Goal: Task Accomplishment & Management: Complete application form

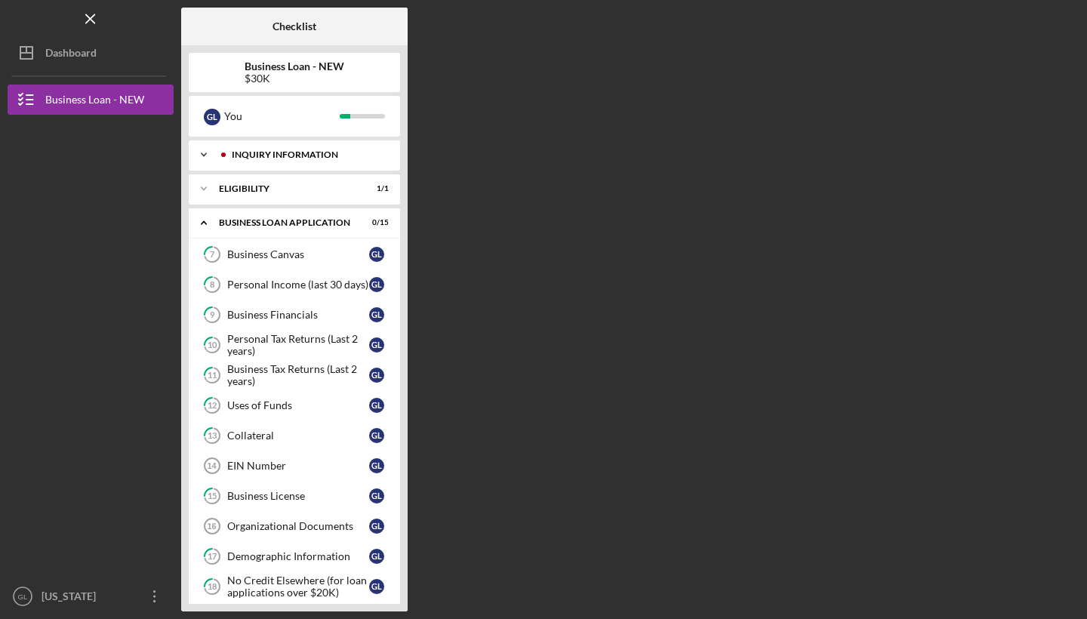
click at [346, 155] on div "INQUIRY INFORMATION" at bounding box center [306, 154] width 149 height 9
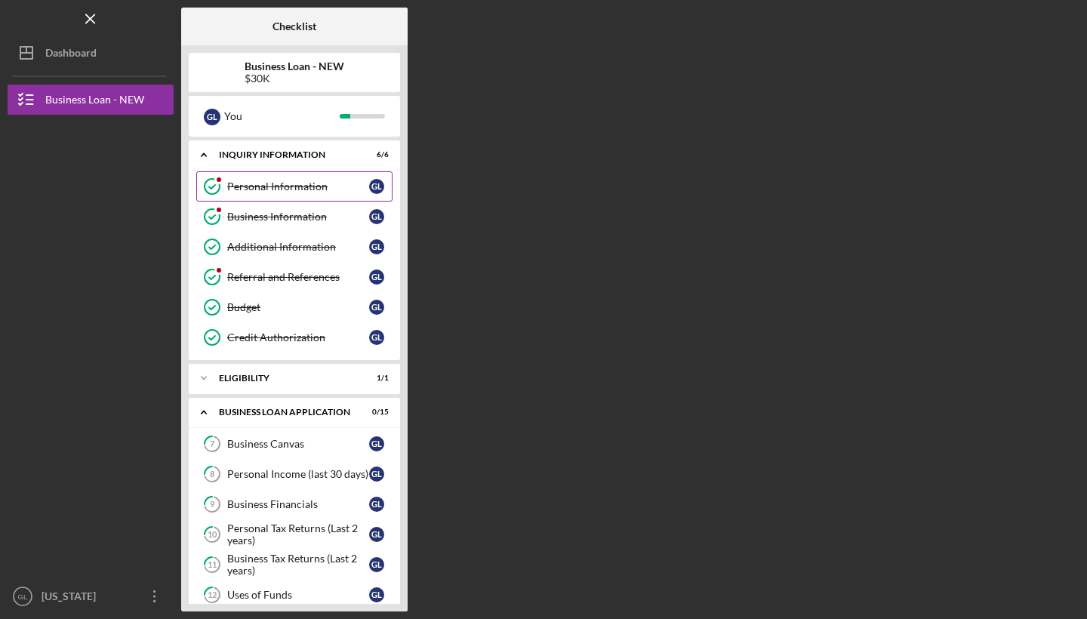
click at [277, 192] on link "Personal Information Personal Information G L" at bounding box center [294, 186] width 196 height 30
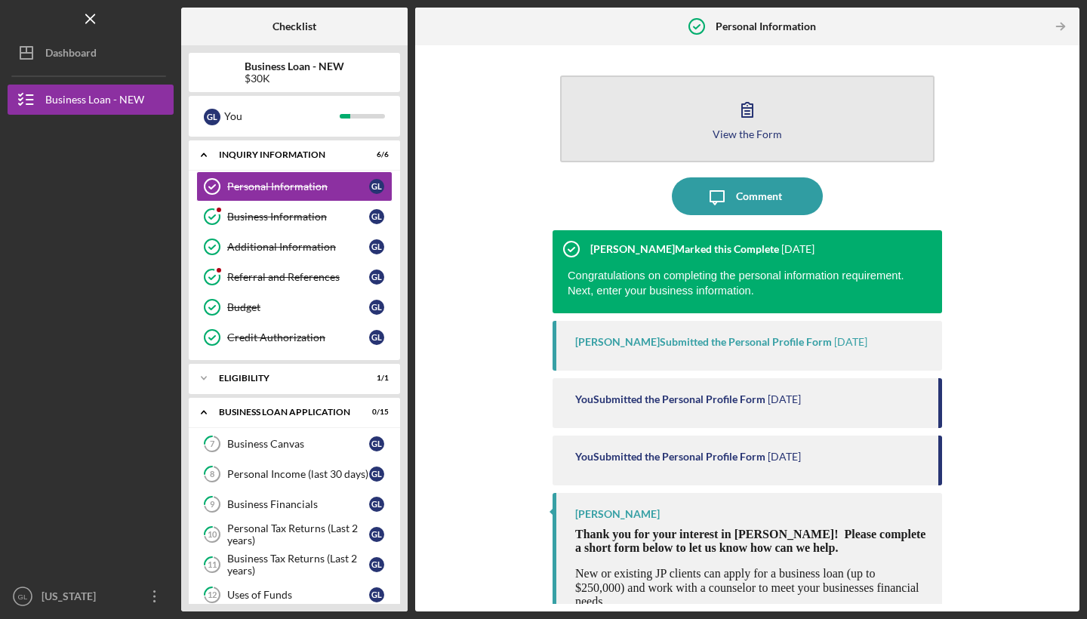
click at [746, 112] on icon "button" at bounding box center [747, 110] width 11 height 14
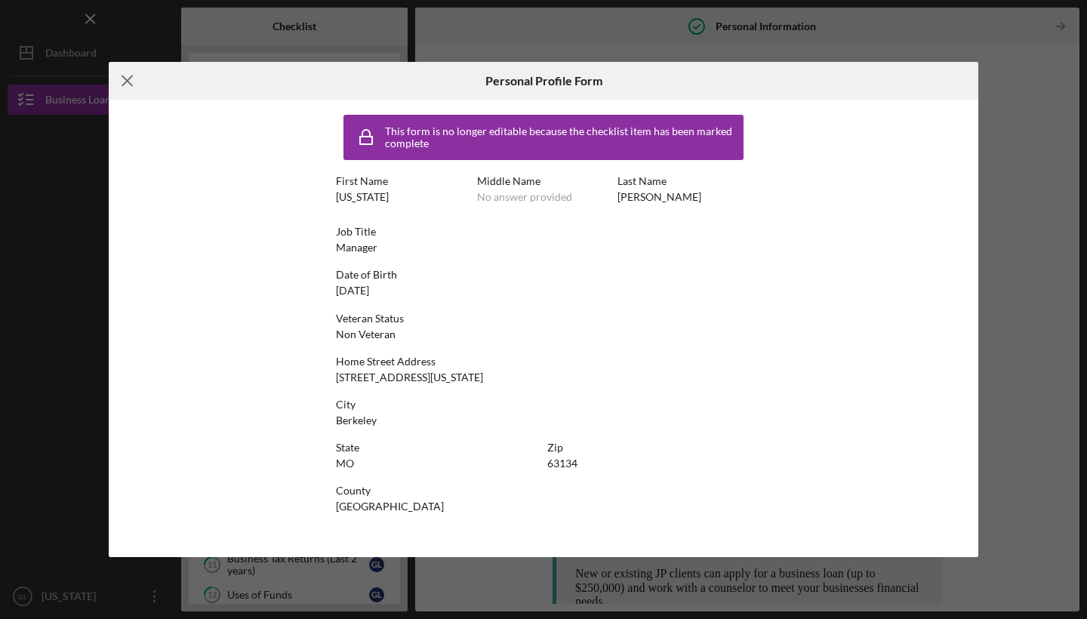
click at [124, 80] on icon "Icon/Menu Close" at bounding box center [128, 81] width 38 height 38
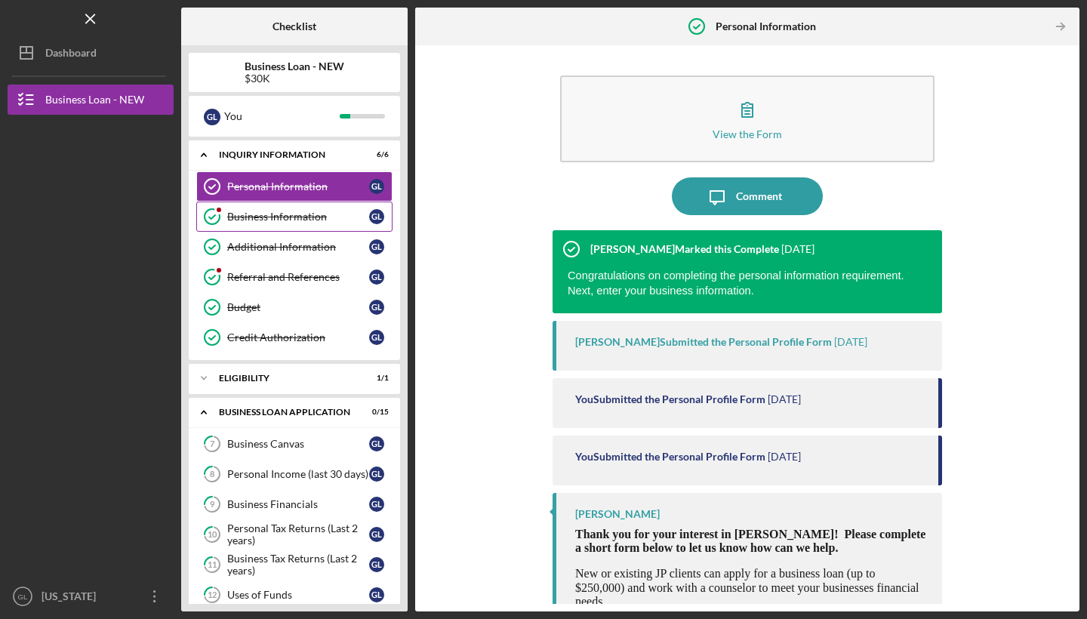
click at [259, 224] on link "Business Information Business Information G L" at bounding box center [294, 216] width 196 height 30
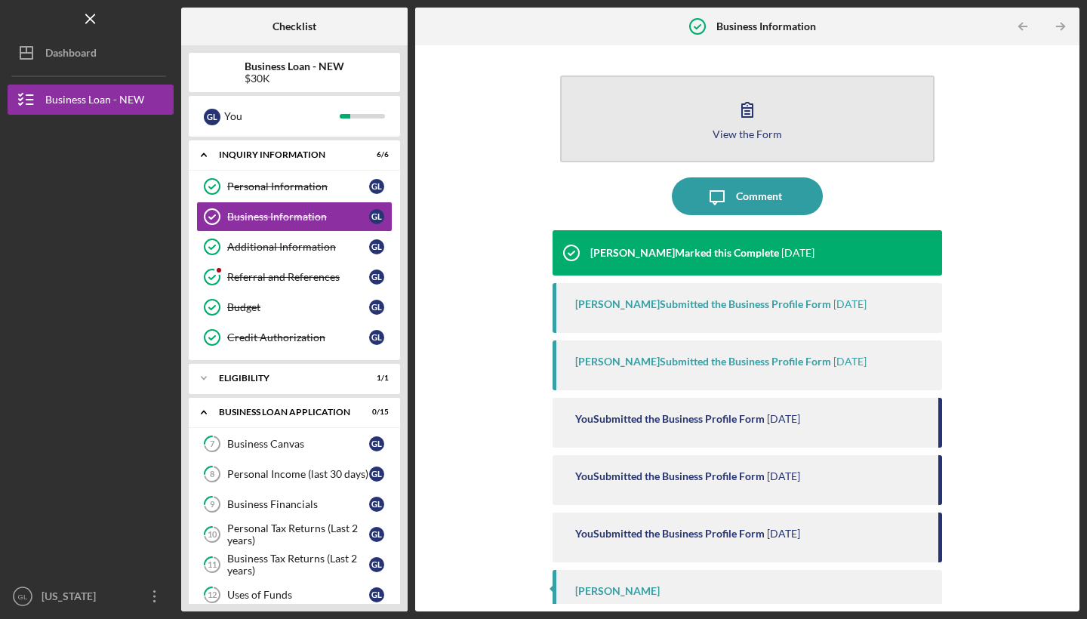
click at [724, 118] on button "View the Form Form" at bounding box center [747, 118] width 374 height 87
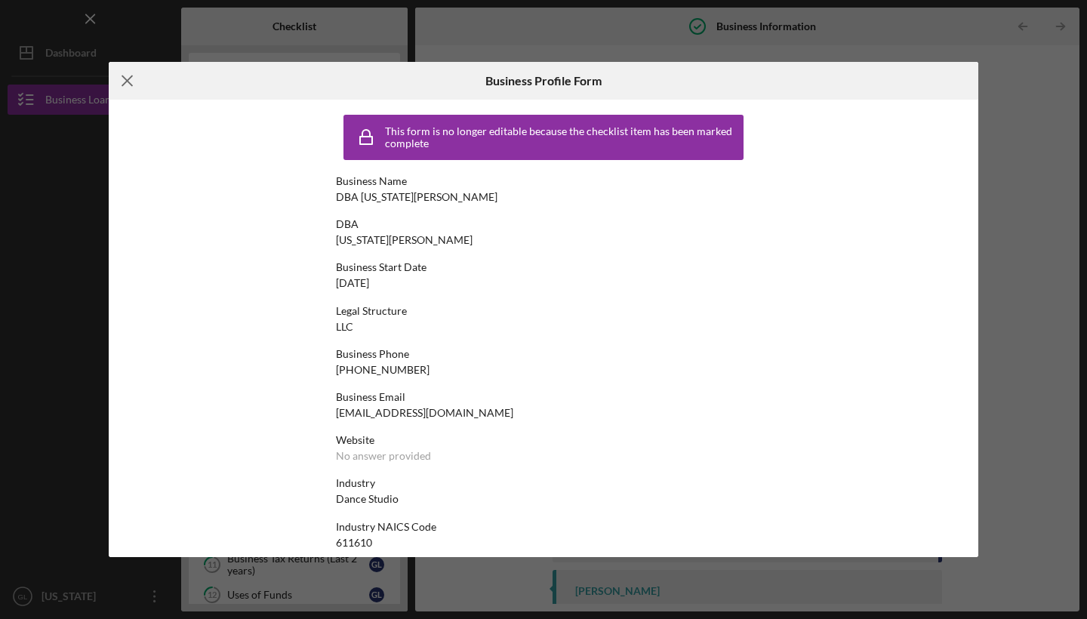
click at [131, 75] on icon "Icon/Menu Close" at bounding box center [128, 81] width 38 height 38
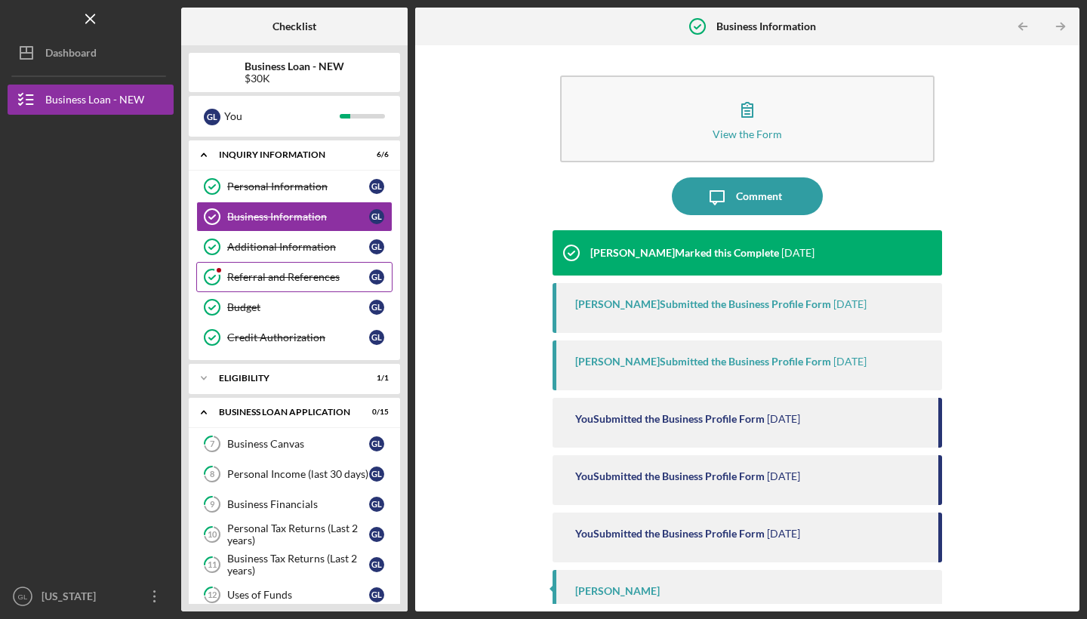
click at [280, 270] on link "Referral and References Referral and References G L" at bounding box center [294, 277] width 196 height 30
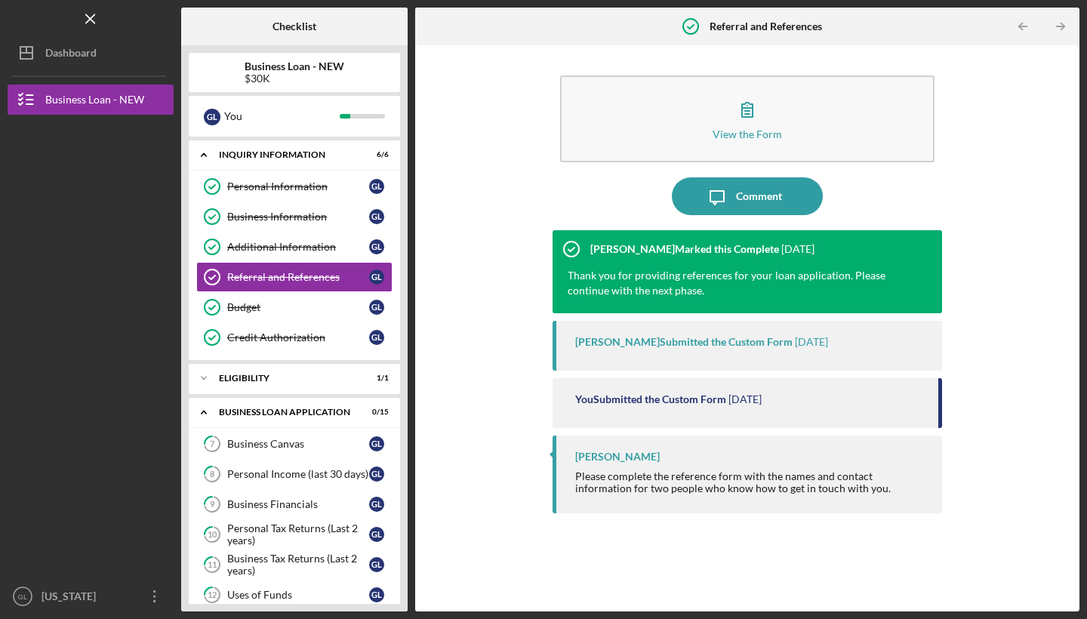
click at [479, 252] on div "View the Form Form Icon/Message Comment [PERSON_NAME] Marked this Complete [DAT…" at bounding box center [747, 328] width 649 height 551
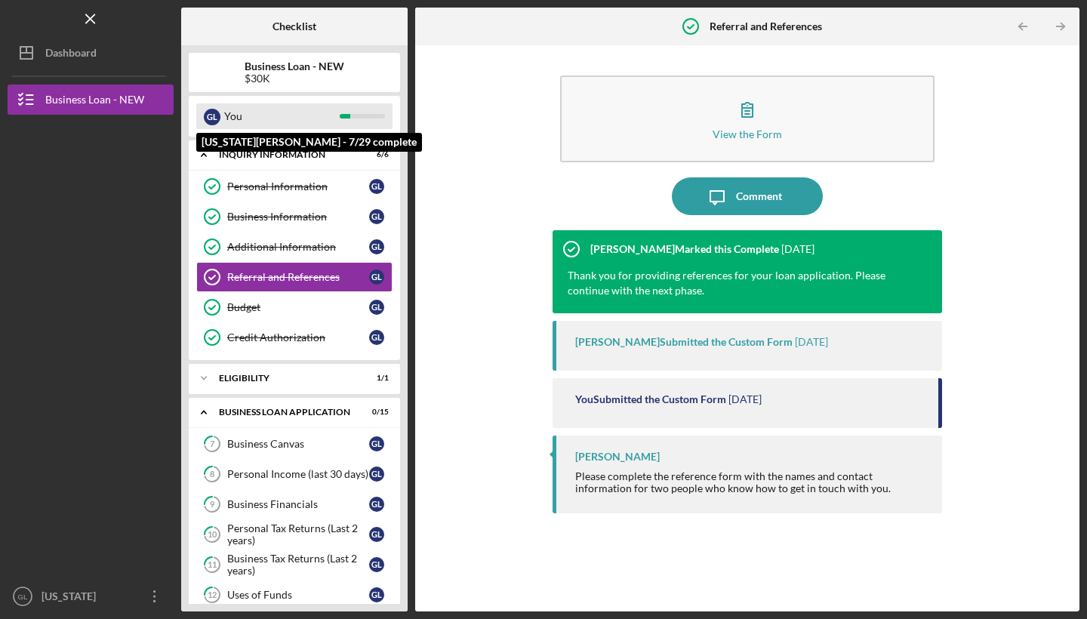
click at [325, 112] on div "You" at bounding box center [281, 116] width 115 height 26
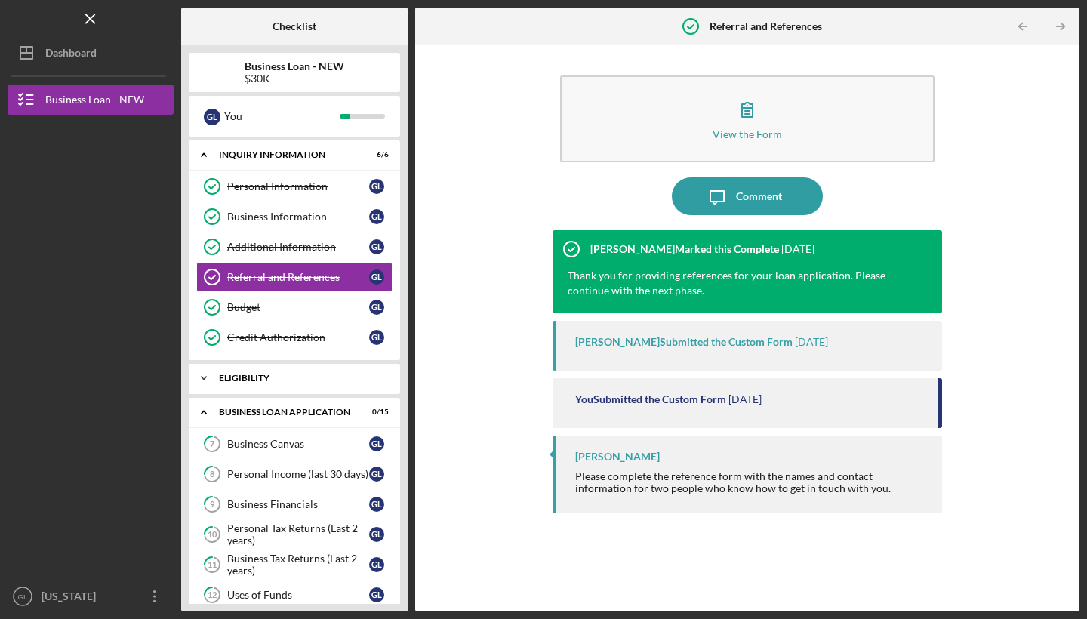
click at [340, 371] on div "Icon/Expander ELIGIBILITY 1 / 1" at bounding box center [294, 378] width 211 height 30
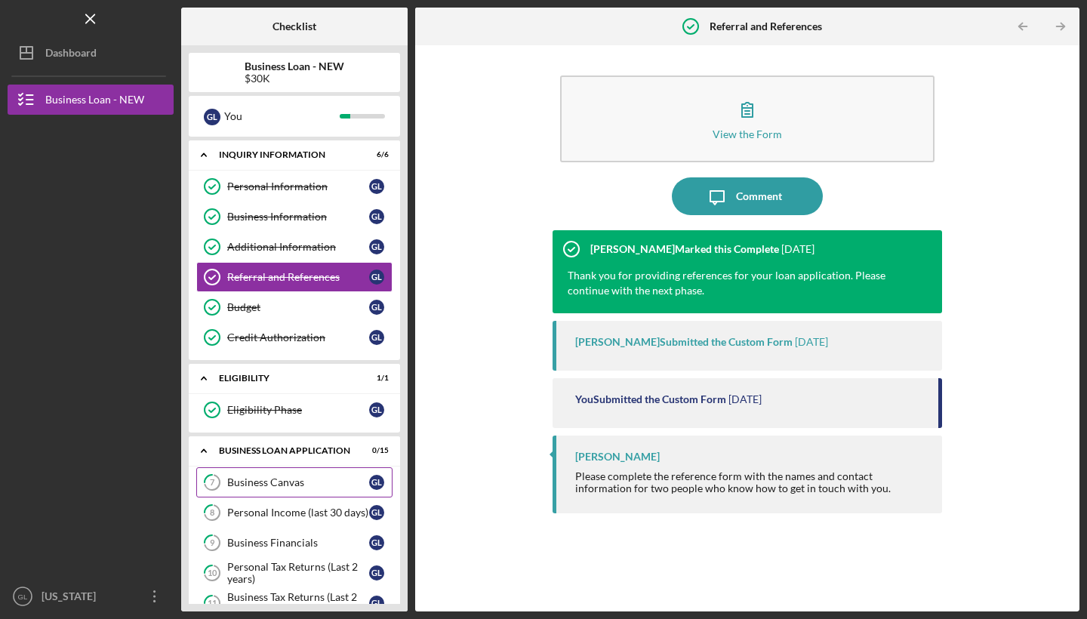
click at [284, 481] on div "Business Canvas" at bounding box center [298, 482] width 142 height 12
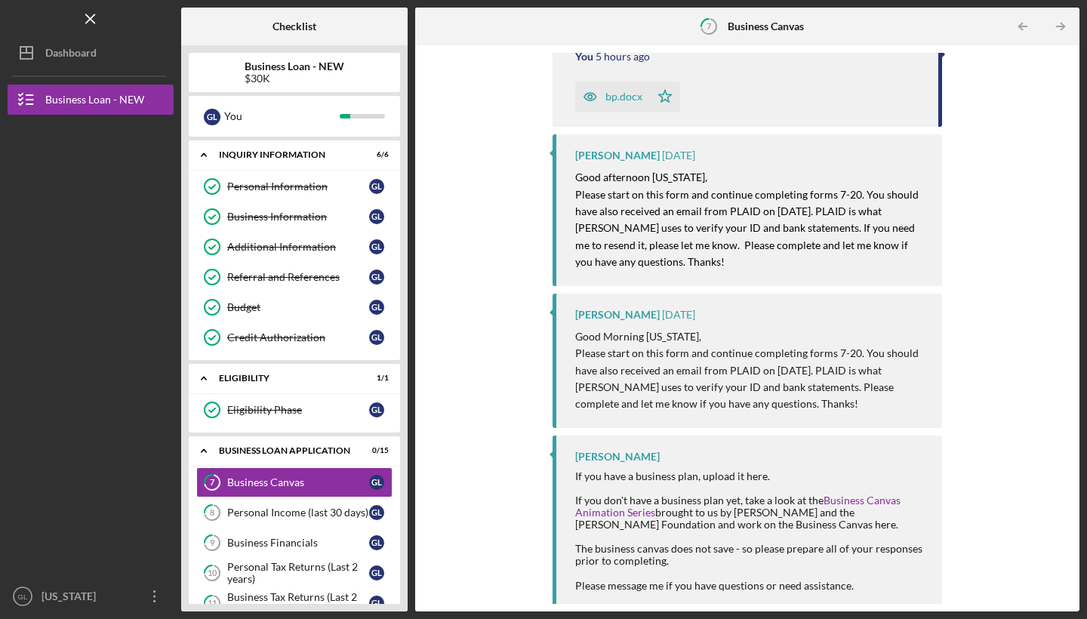
scroll to position [296, 0]
drag, startPoint x: 1078, startPoint y: 556, endPoint x: 1072, endPoint y: 478, distance: 78.8
click at [1072, 478] on div "Complete the Form Form Icon/Upload Upload Icon/Message Comment You Submitted th…" at bounding box center [747, 328] width 664 height 566
click at [1007, 460] on div "Complete the Form Form Icon/Upload Upload Icon/Message Comment You Submitted th…" at bounding box center [747, 328] width 649 height 551
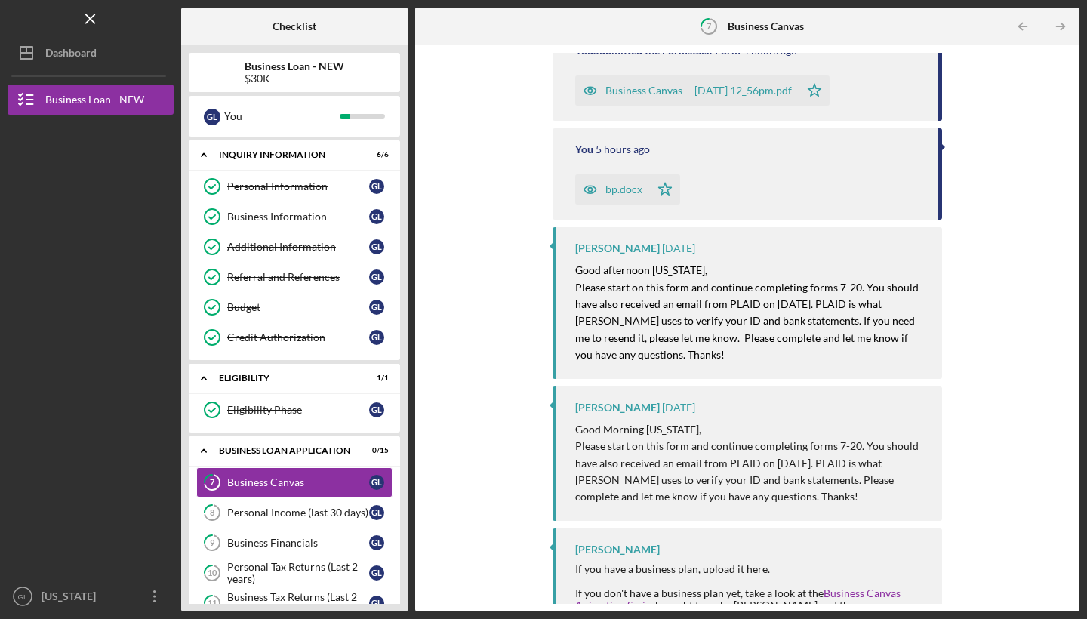
scroll to position [201, 0]
drag, startPoint x: 1072, startPoint y: 265, endPoint x: 1052, endPoint y: 172, distance: 95.0
click at [1054, 174] on div "Complete the Form Form Icon/Upload Upload Icon/Message Comment You Submitted th…" at bounding box center [747, 328] width 664 height 566
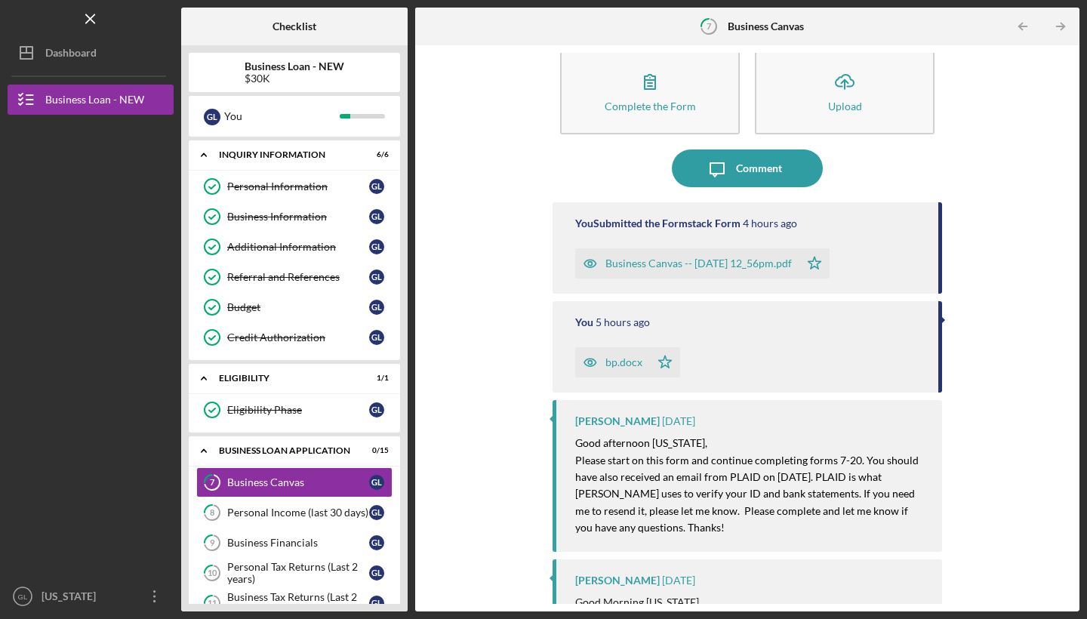
scroll to position [0, 0]
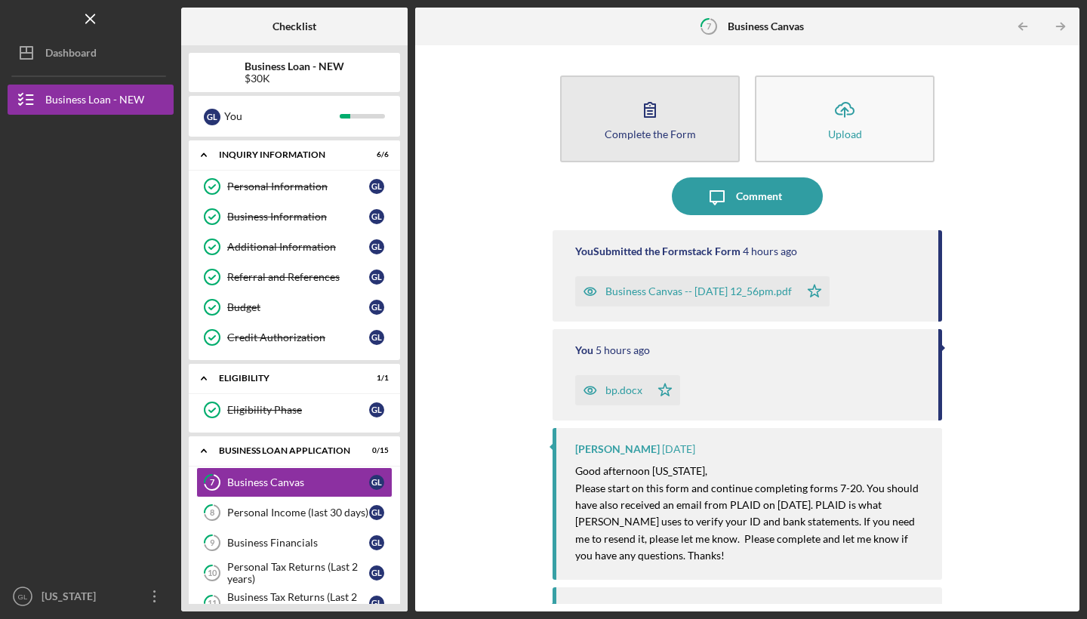
click at [640, 122] on icon "button" at bounding box center [650, 110] width 38 height 38
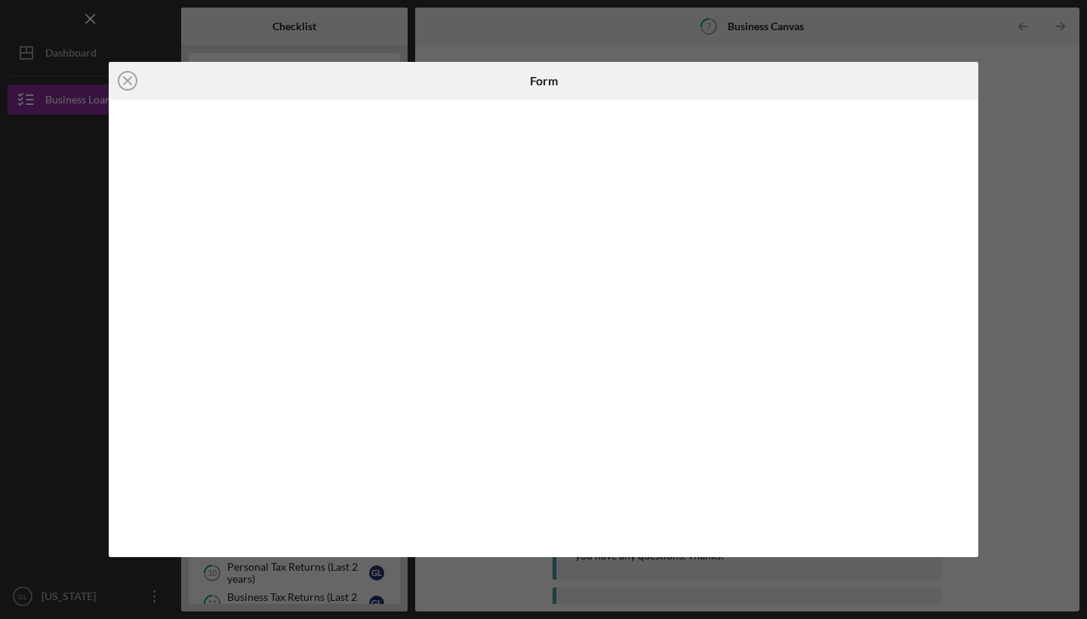
click at [1050, 168] on div "Icon/Close Form" at bounding box center [543, 309] width 1087 height 619
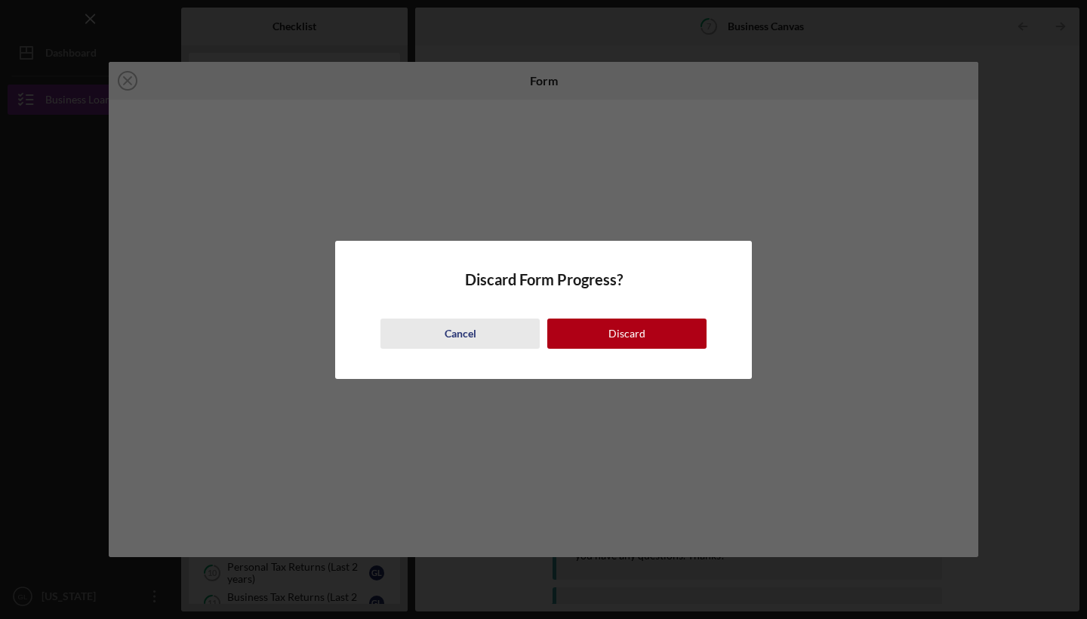
click at [479, 331] on button "Cancel" at bounding box center [459, 333] width 159 height 30
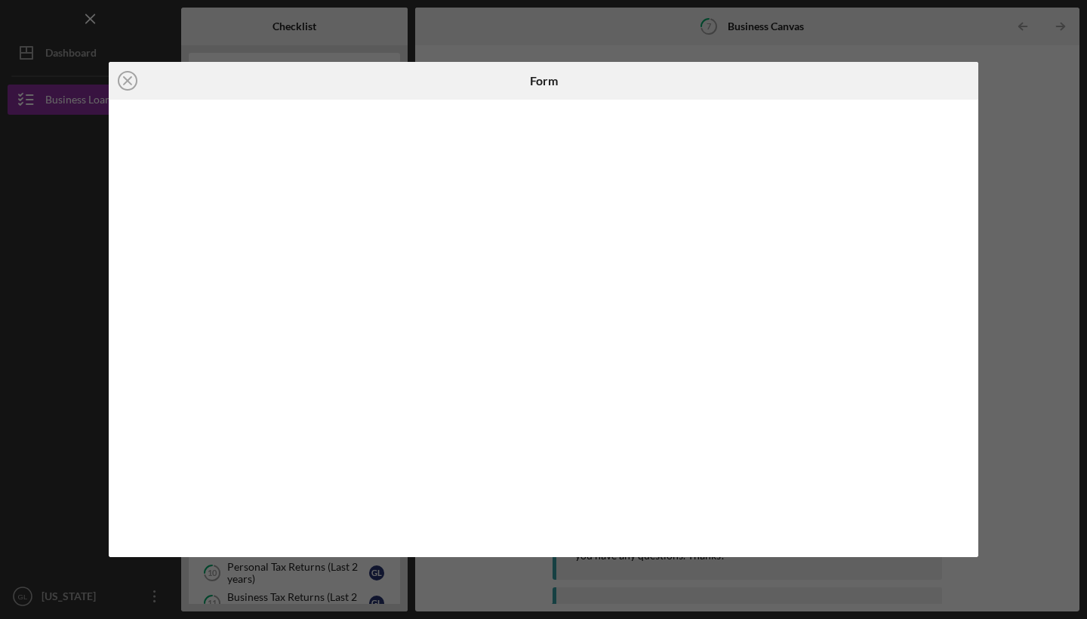
click at [1026, 356] on div "Icon/Close Form" at bounding box center [543, 309] width 1087 height 619
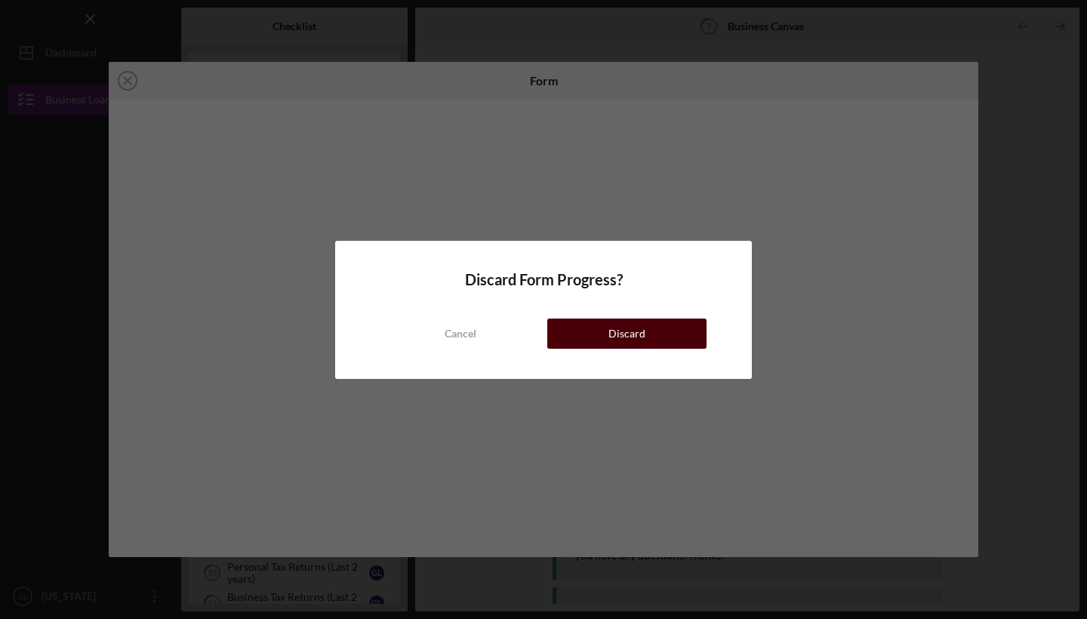
click at [662, 334] on button "Discard" at bounding box center [626, 333] width 159 height 30
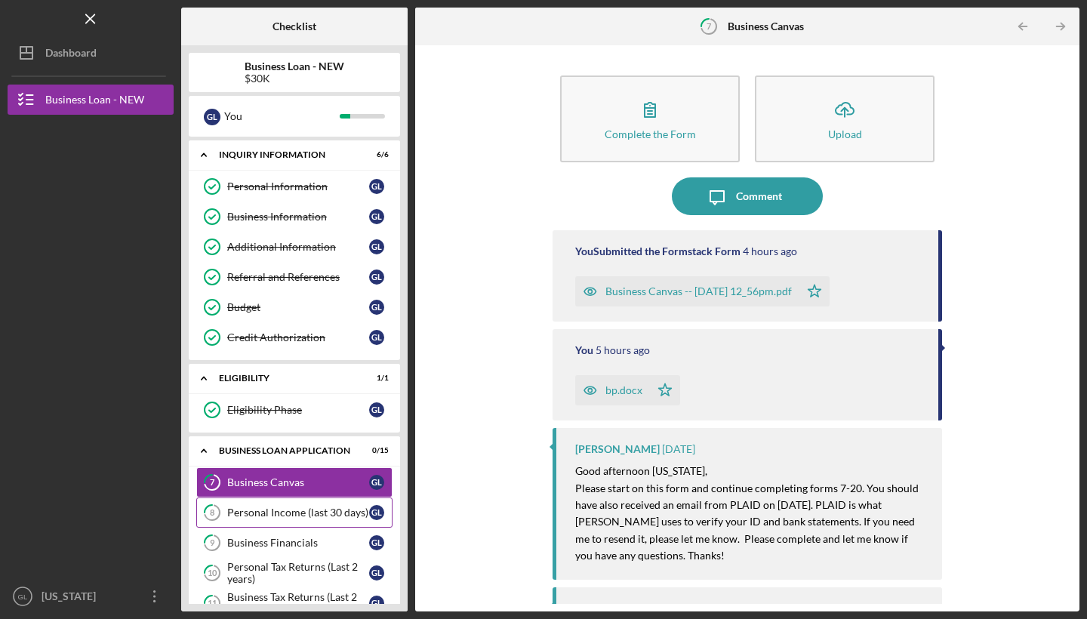
click at [294, 525] on link "8 Personal Income (last 30 days) G L" at bounding box center [294, 512] width 196 height 30
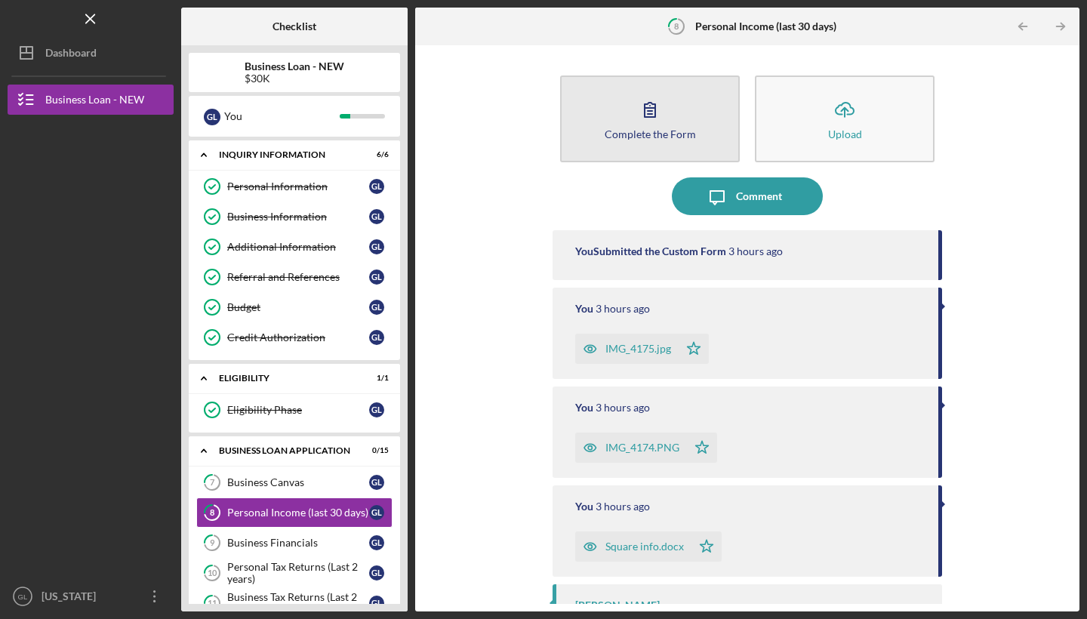
click at [700, 137] on button "Complete the Form Form" at bounding box center [650, 118] width 180 height 87
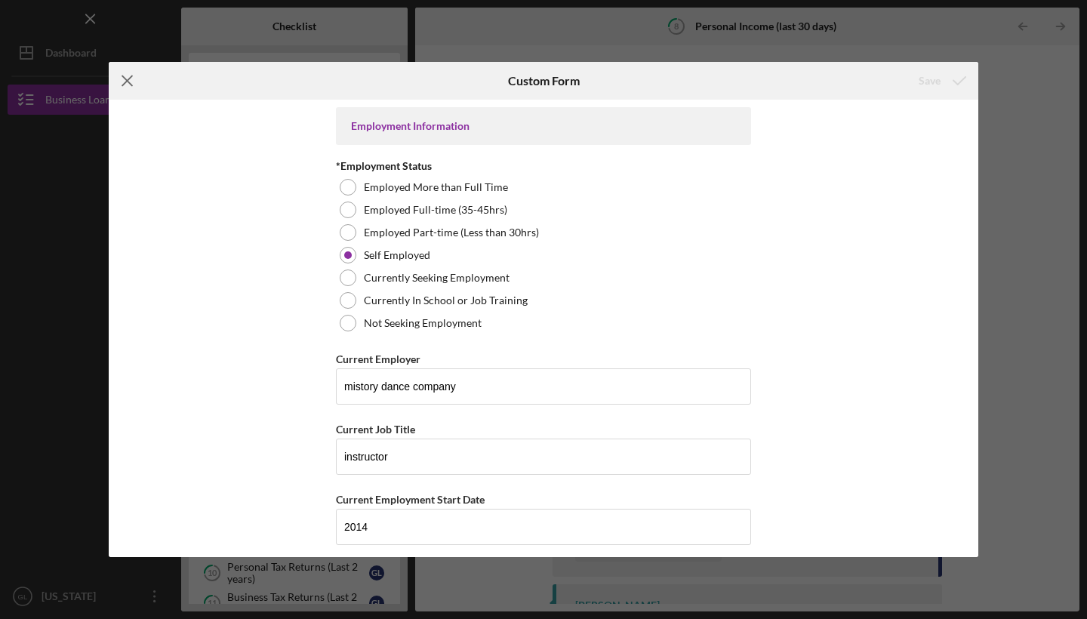
click at [130, 78] on line at bounding box center [127, 81] width 10 height 10
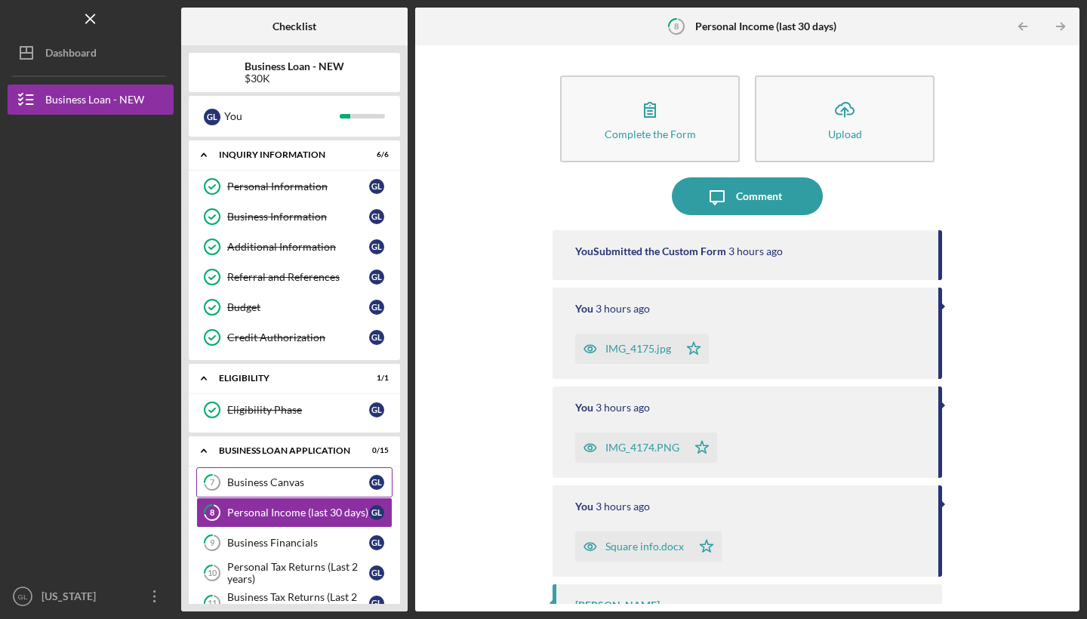
click at [247, 485] on div "Business Canvas" at bounding box center [298, 482] width 142 height 12
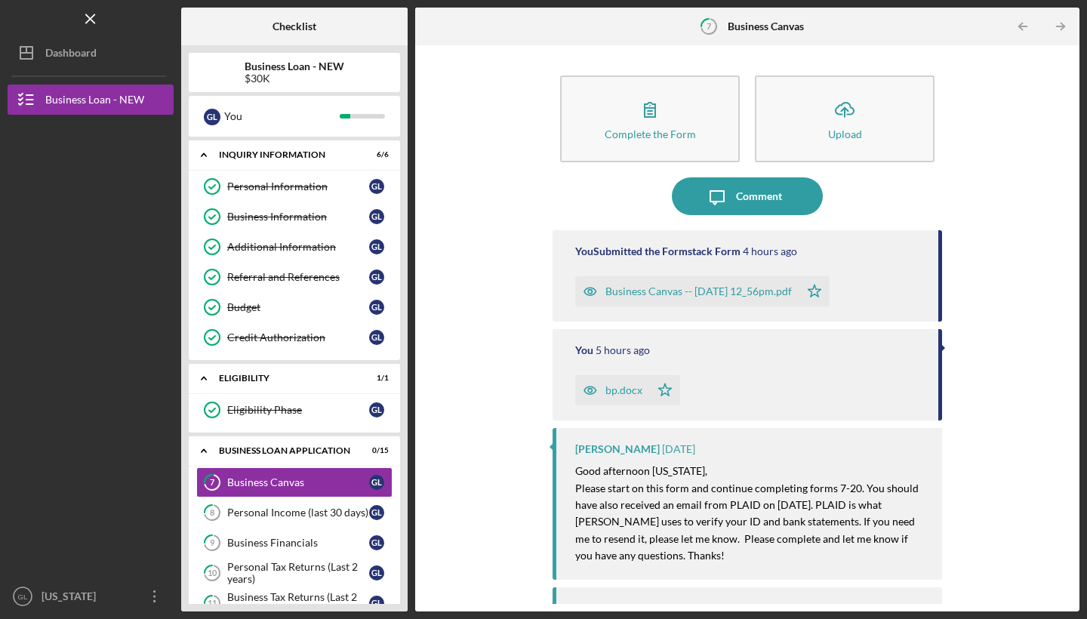
click at [863, 507] on mark "Please start on this form and continue completing forms 7-20. You should have a…" at bounding box center [748, 521] width 346 height 81
click at [792, 438] on div "[PERSON_NAME] [DATE] Good afternoon [US_STATE], Please start on this form and c…" at bounding box center [746, 503] width 389 height 151
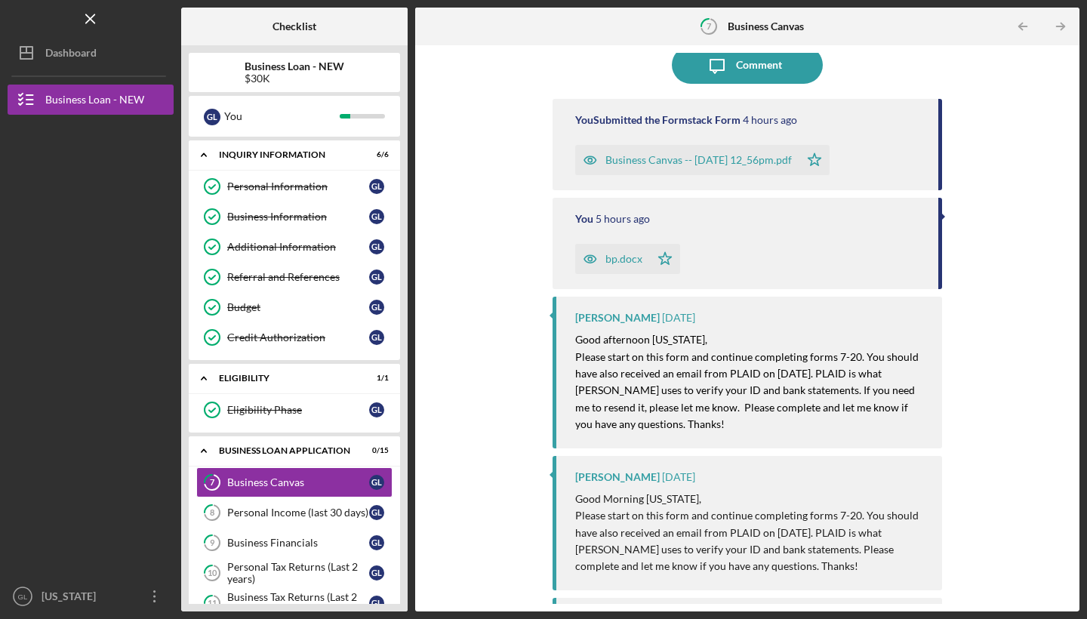
scroll to position [128, 0]
